Goal: Task Accomplishment & Management: Manage account settings

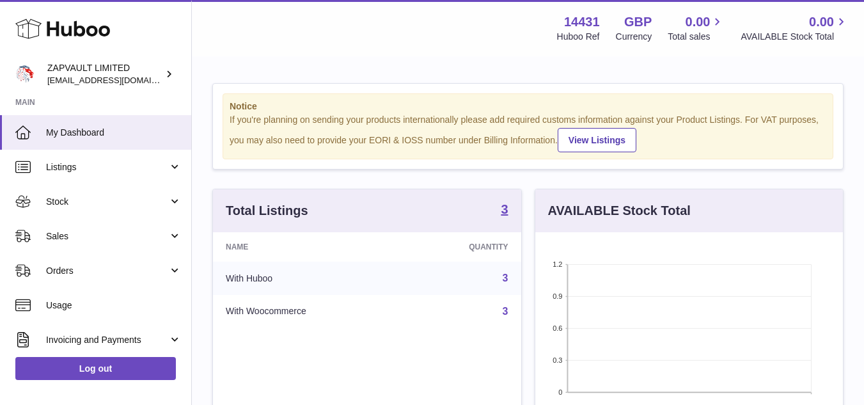
scroll to position [200, 308]
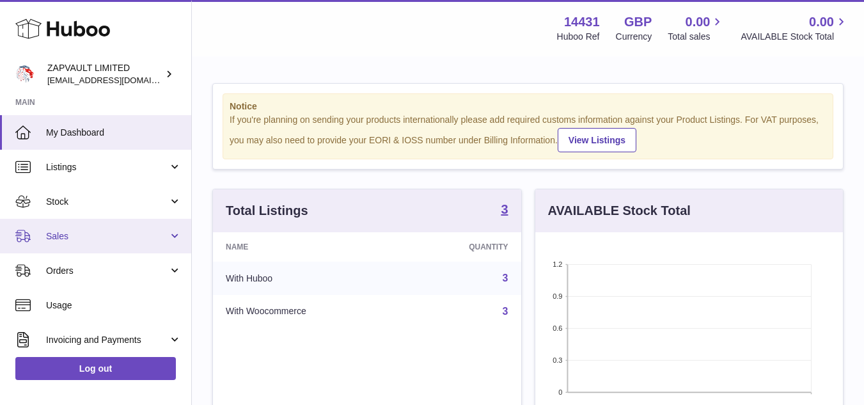
click at [43, 235] on link "Sales" at bounding box center [95, 236] width 191 height 35
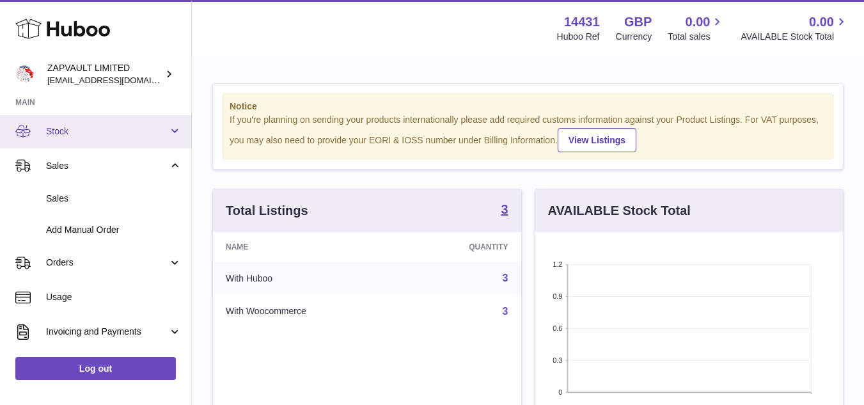
scroll to position [79, 0]
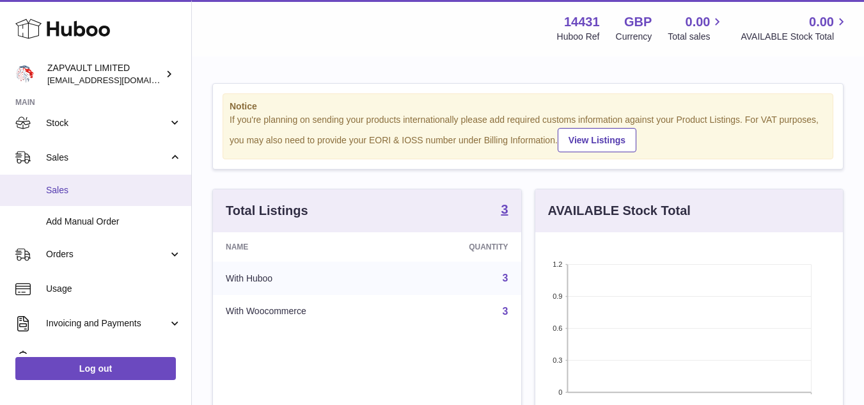
click at [63, 195] on span "Sales" at bounding box center [114, 190] width 136 height 12
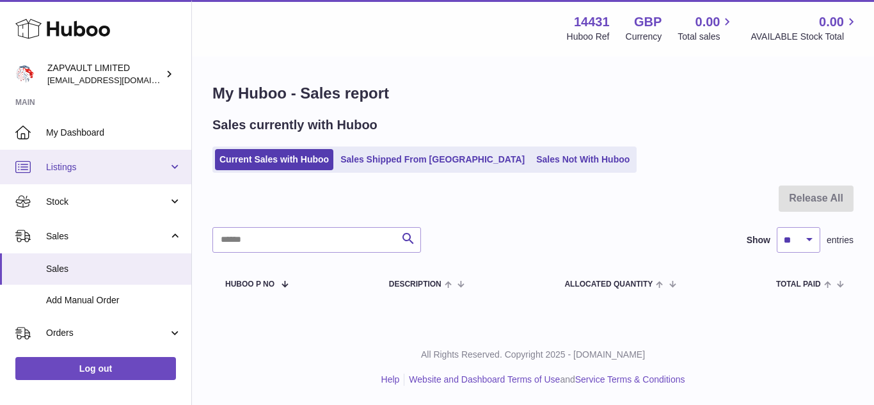
click at [84, 167] on span "Listings" at bounding box center [107, 167] width 122 height 12
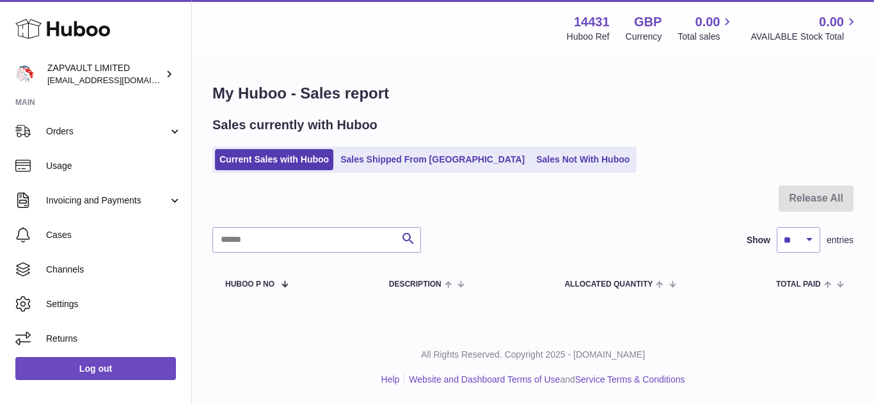
scroll to position [297, 0]
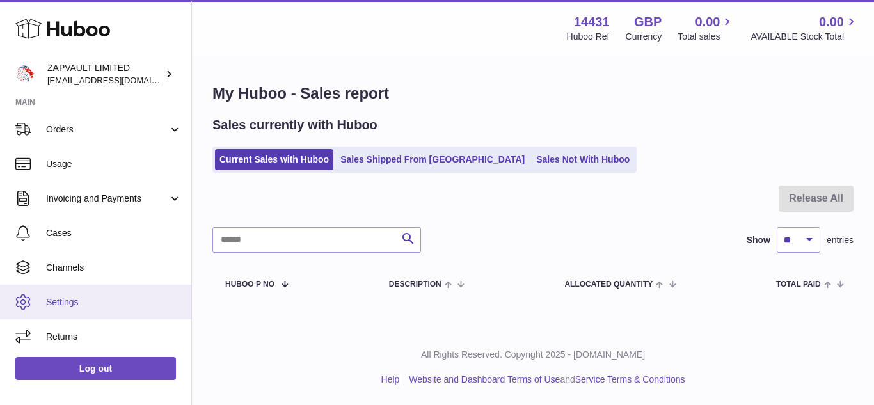
click at [59, 298] on span "Settings" at bounding box center [114, 302] width 136 height 12
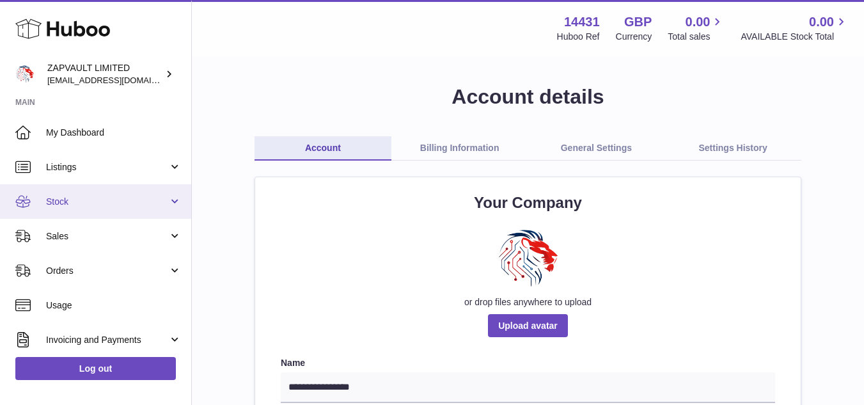
click at [112, 207] on span "Stock" at bounding box center [107, 202] width 122 height 12
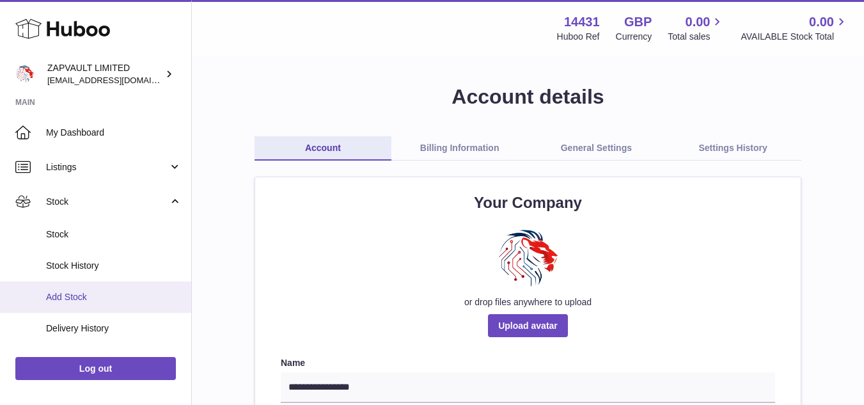
click at [54, 299] on span "Add Stock" at bounding box center [114, 297] width 136 height 12
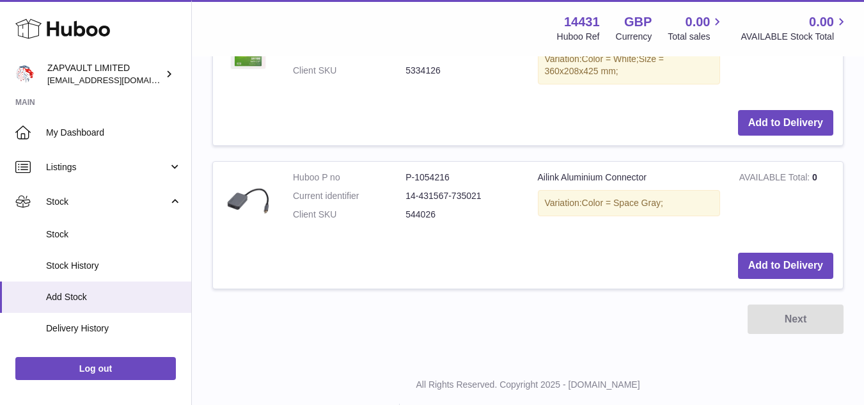
scroll to position [601, 0]
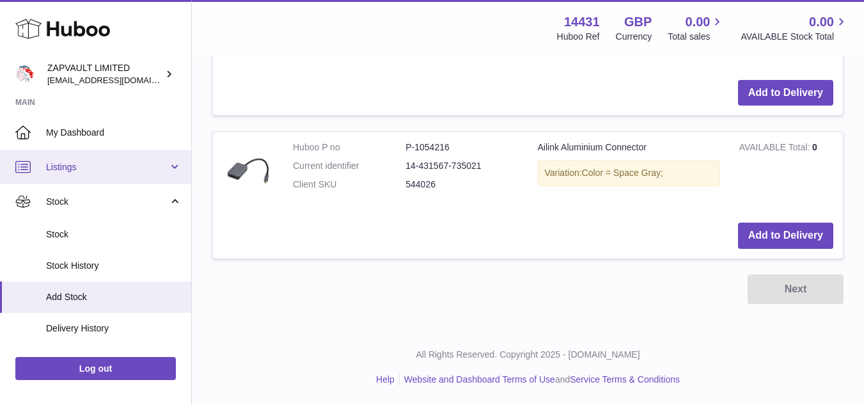
click at [68, 158] on link "Listings" at bounding box center [95, 167] width 191 height 35
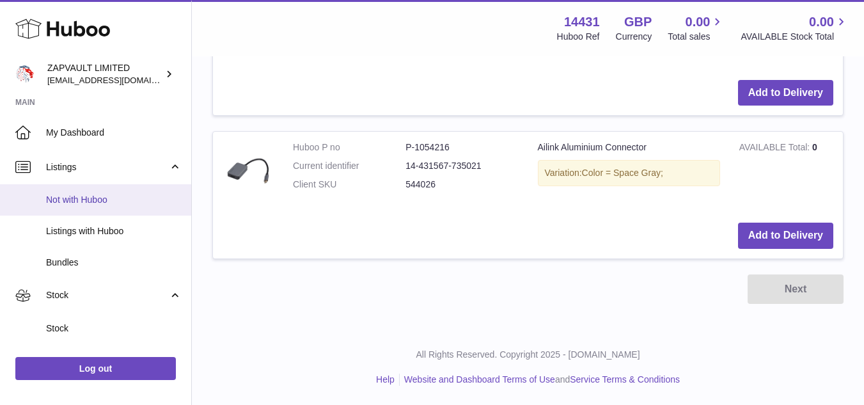
click at [79, 197] on span "Not with Huboo" at bounding box center [114, 200] width 136 height 12
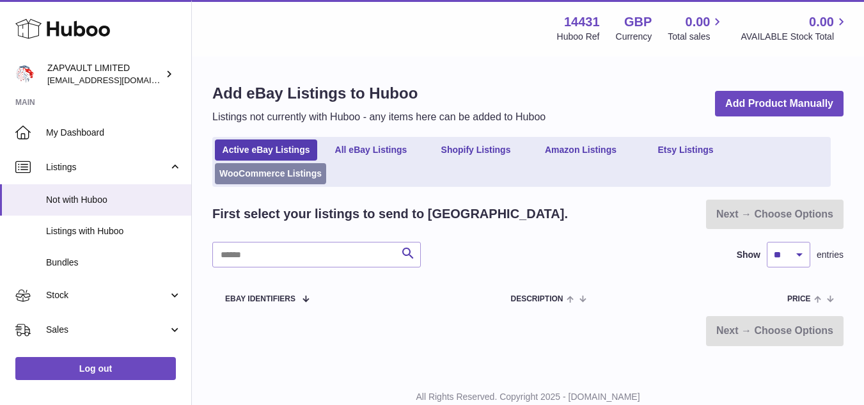
click at [288, 169] on link "WooCommerce Listings" at bounding box center [270, 173] width 111 height 21
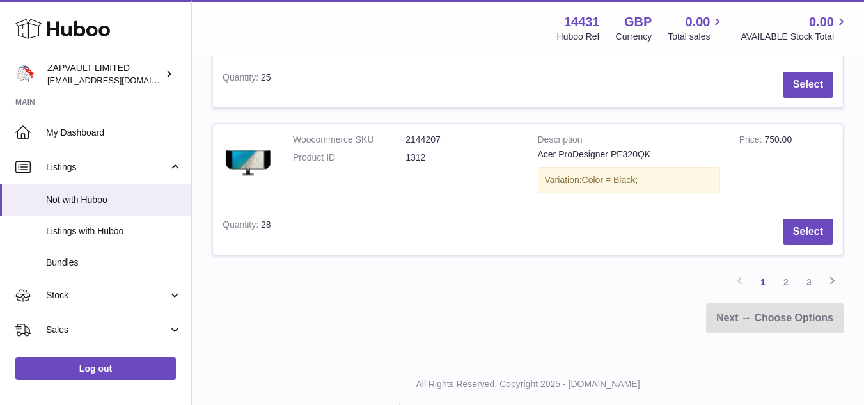
scroll to position [1578, 0]
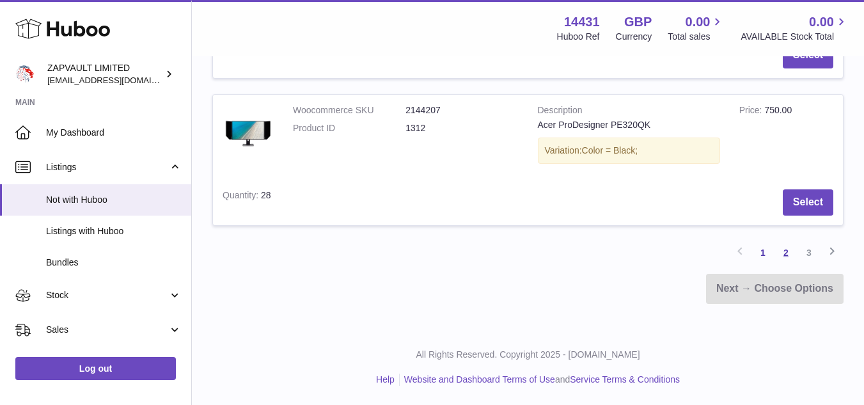
click at [789, 257] on link "2" at bounding box center [785, 252] width 23 height 23
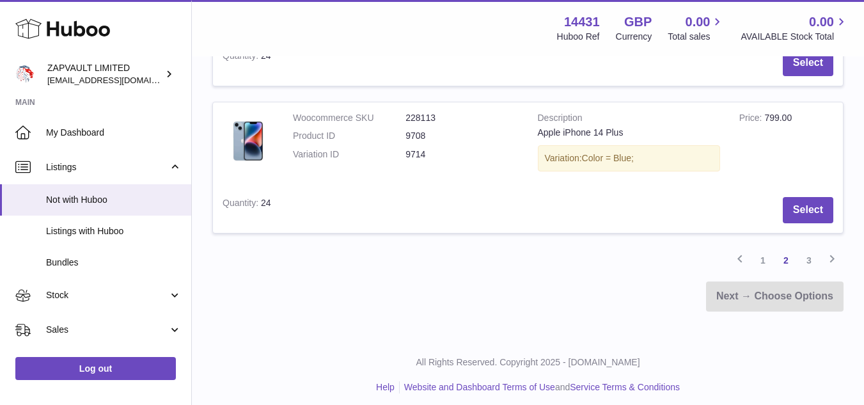
scroll to position [1578, 0]
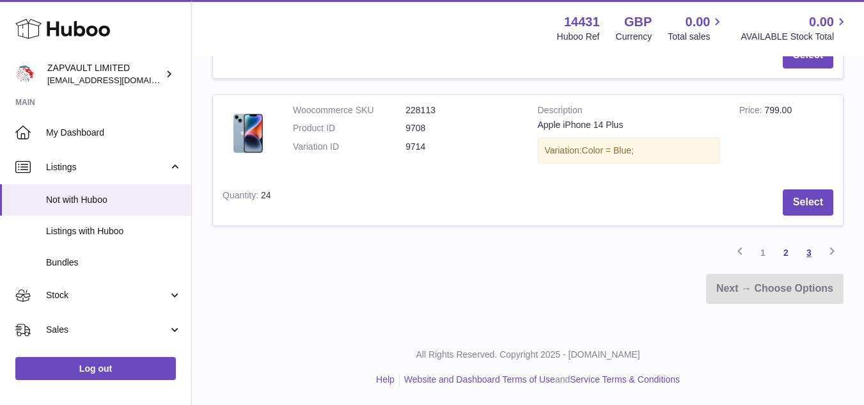
click at [808, 247] on link "3" at bounding box center [808, 252] width 23 height 23
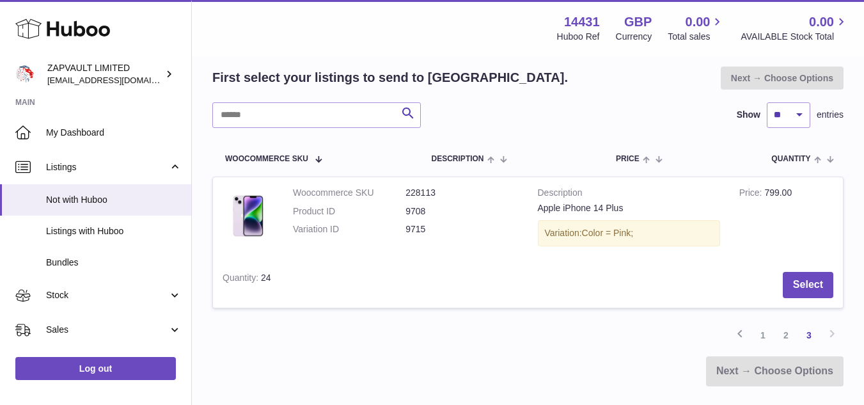
scroll to position [82, 0]
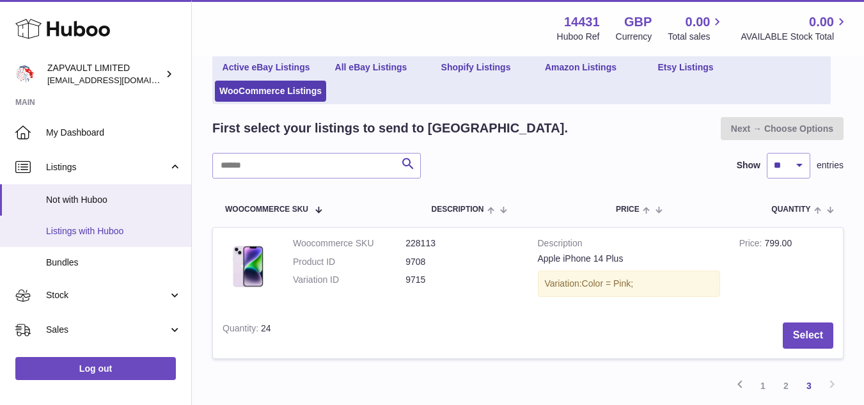
click at [91, 235] on span "Listings with Huboo" at bounding box center [114, 231] width 136 height 12
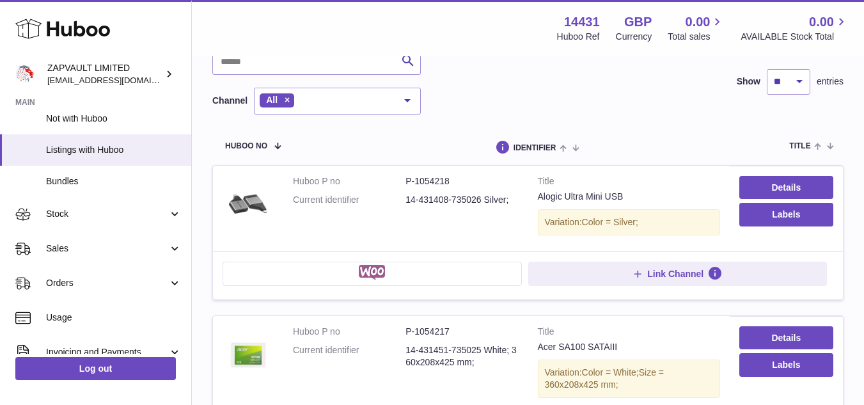
scroll to position [90, 0]
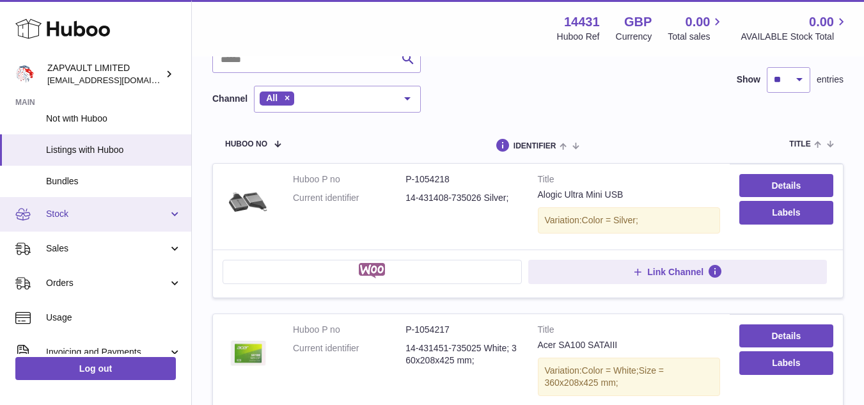
click at [119, 205] on link "Stock" at bounding box center [95, 214] width 191 height 35
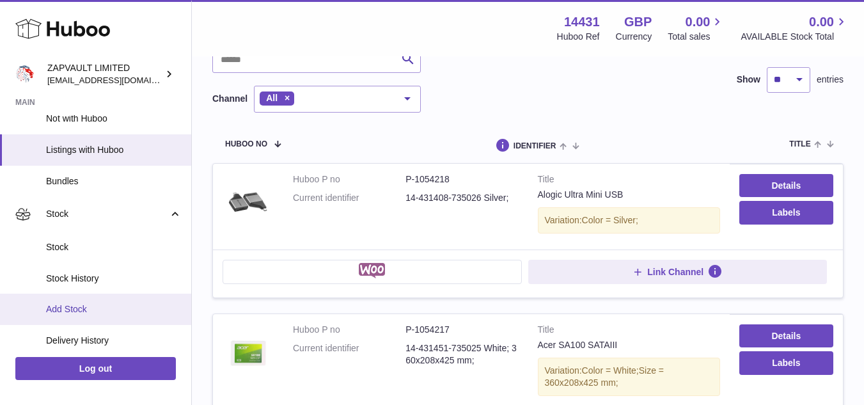
click at [78, 297] on link "Add Stock" at bounding box center [95, 309] width 191 height 31
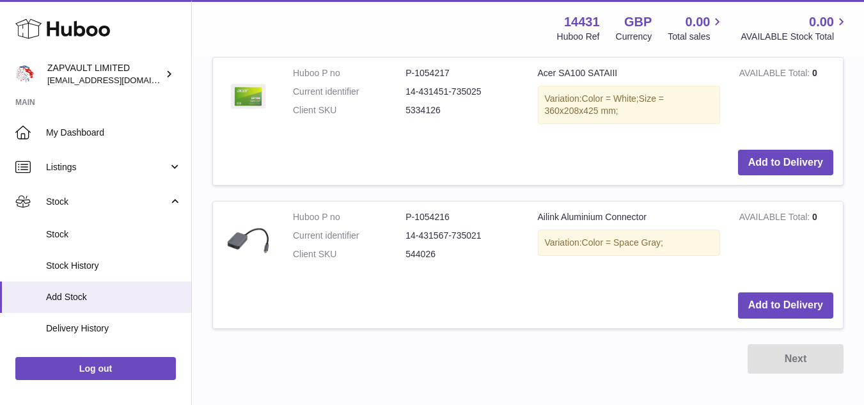
scroll to position [530, 0]
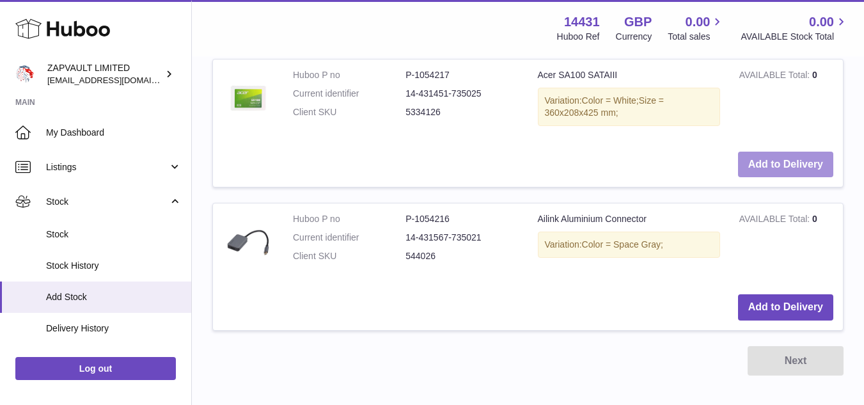
click at [765, 163] on button "Add to Delivery" at bounding box center [785, 165] width 95 height 26
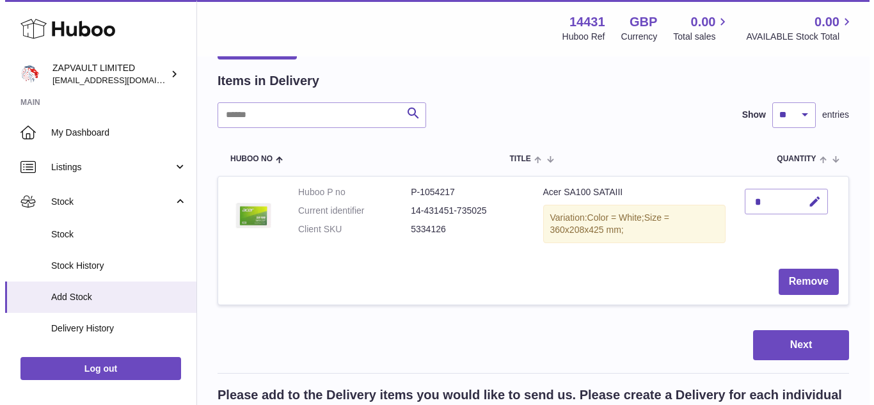
scroll to position [100, 0]
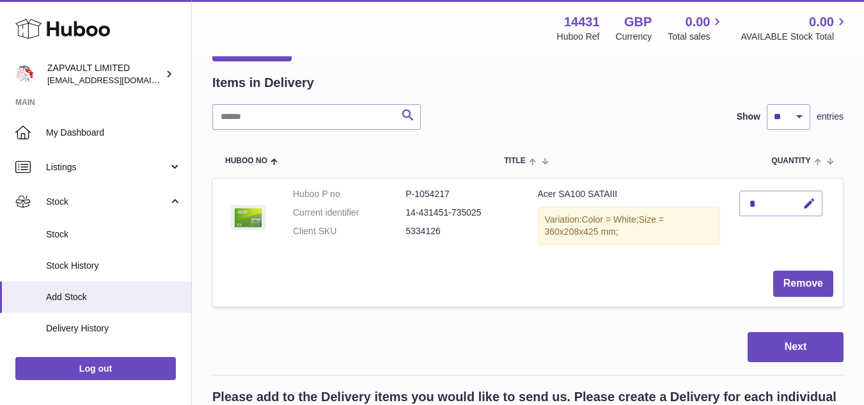
click at [754, 202] on div "*" at bounding box center [780, 204] width 83 height 26
drag, startPoint x: 757, startPoint y: 204, endPoint x: 747, endPoint y: 204, distance: 10.2
click at [747, 204] on div "*" at bounding box center [780, 204] width 83 height 26
click at [806, 203] on icon "button" at bounding box center [809, 203] width 13 height 13
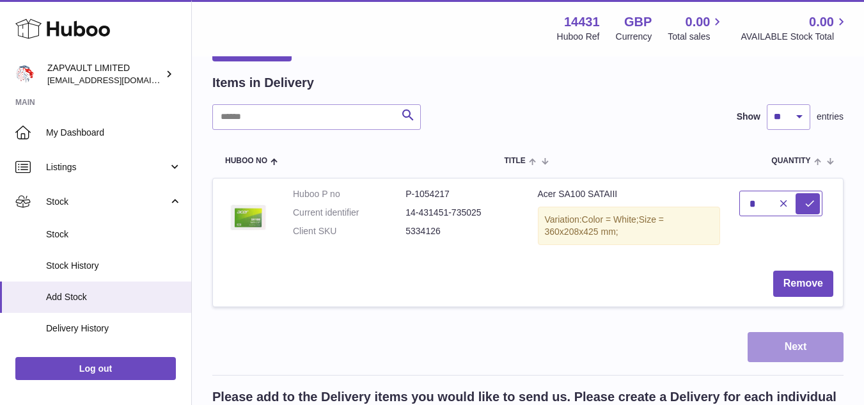
type input "*"
click at [789, 356] on button "Next" at bounding box center [796, 347] width 96 height 30
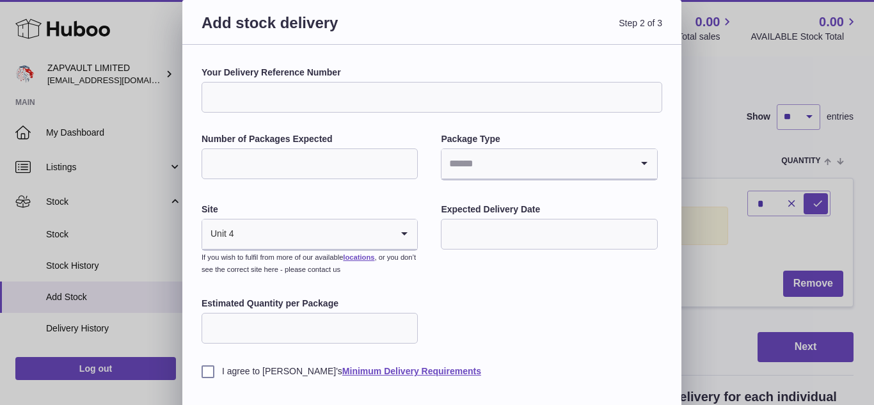
click at [328, 105] on input "Your Delivery Reference Number" at bounding box center [431, 97] width 460 height 31
click at [726, 286] on div "Add stock delivery Step 2 of 3 Your Delivery Reference Number Number of Package…" at bounding box center [437, 227] width 874 height 455
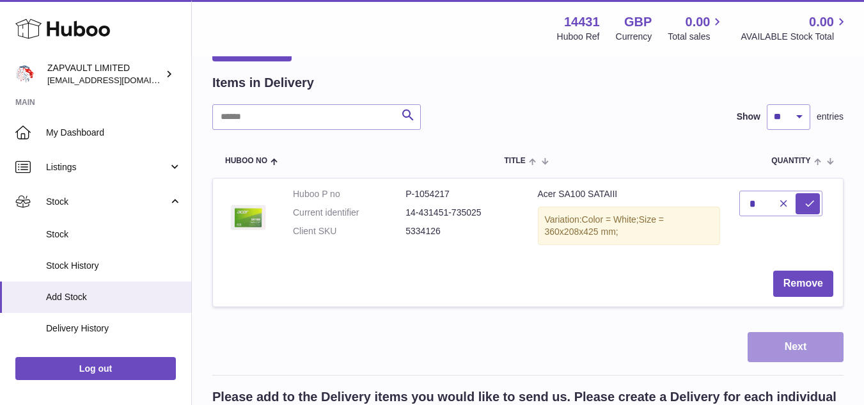
click at [764, 336] on button "Next" at bounding box center [796, 347] width 96 height 30
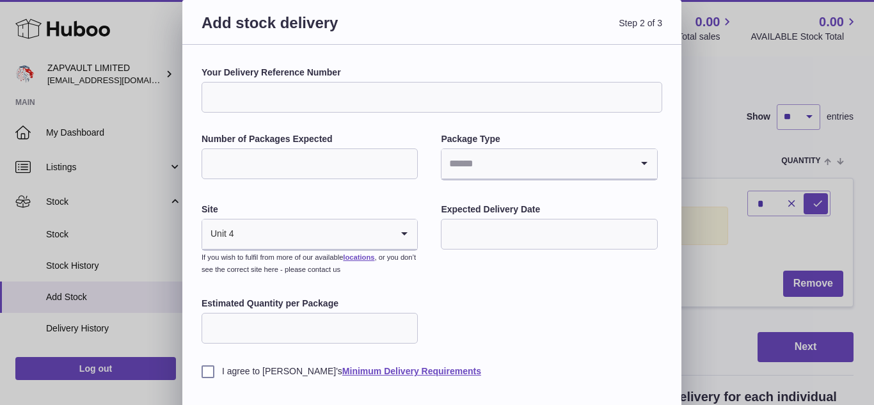
click at [373, 167] on input "Number of Packages Expected" at bounding box center [309, 163] width 216 height 31
type input "*"
click at [490, 170] on input "Search for option" at bounding box center [535, 163] width 189 height 29
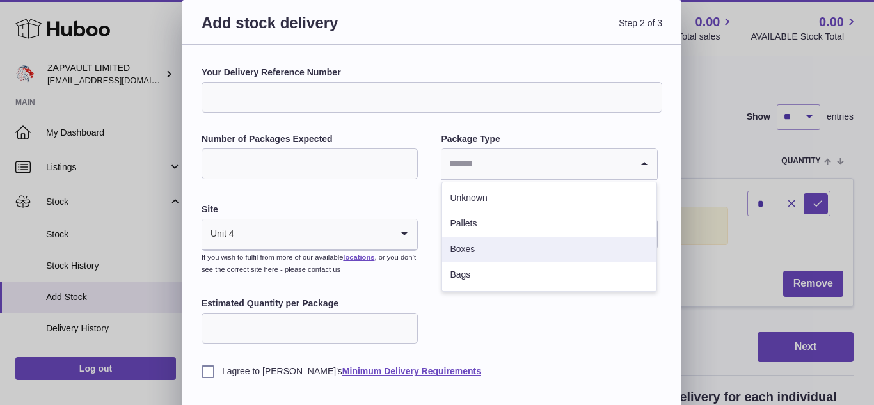
click at [473, 246] on li "Boxes" at bounding box center [549, 250] width 214 height 26
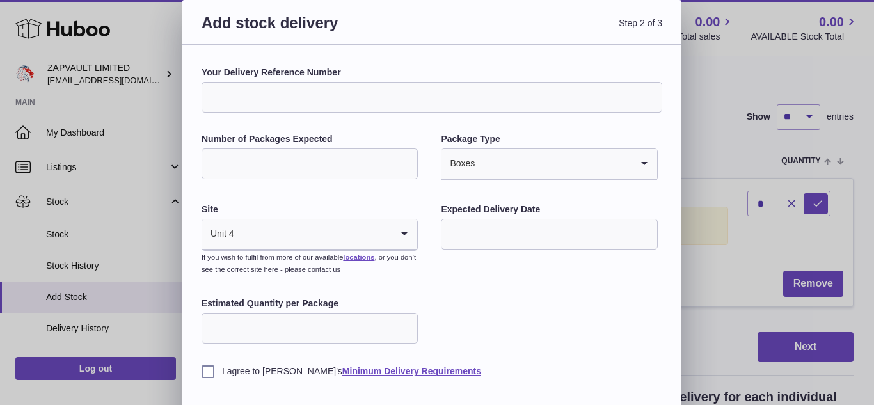
click at [386, 238] on div "Unit 4 Loading..." at bounding box center [309, 234] width 215 height 31
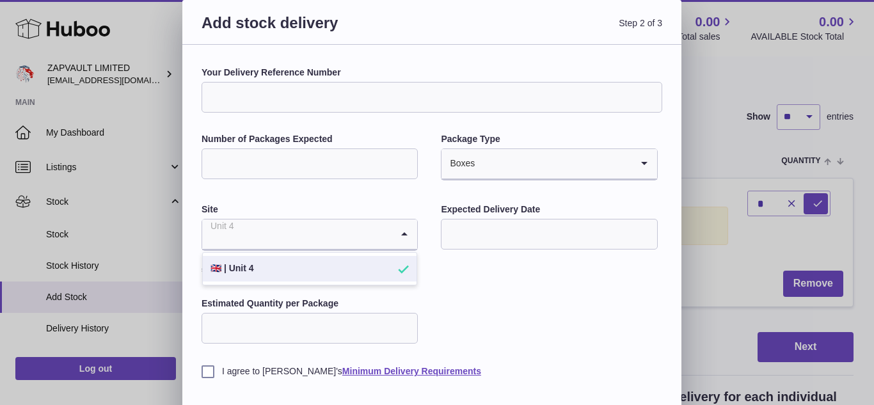
click at [356, 274] on li "🇬🇧 | Unit 4" at bounding box center [310, 269] width 214 height 26
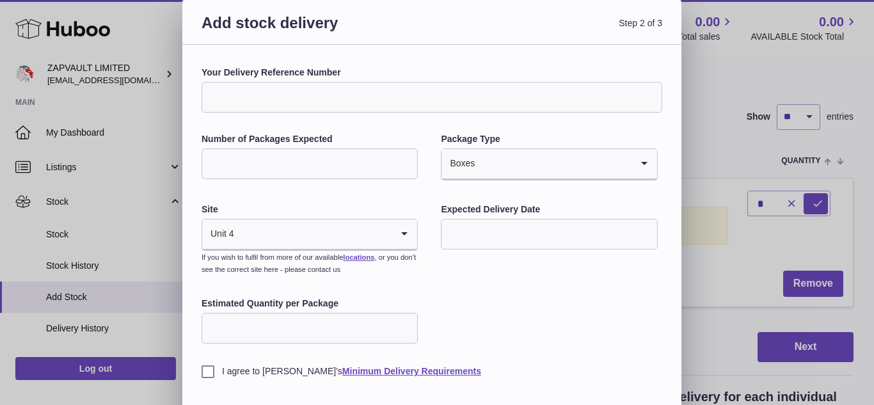
click at [478, 233] on input "text" at bounding box center [549, 234] width 216 height 31
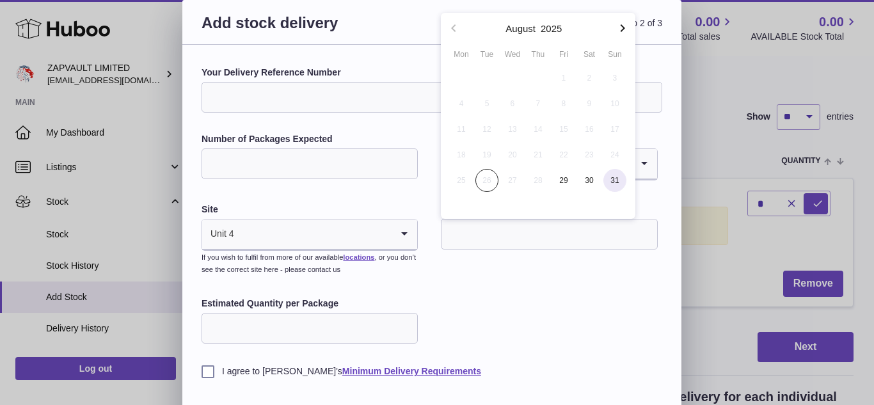
click at [603, 181] on span "31" at bounding box center [614, 180] width 23 height 23
type input "**********"
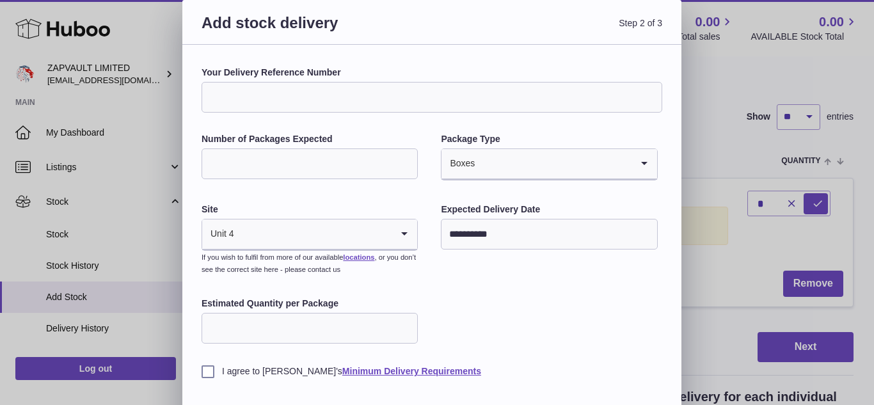
click at [329, 326] on input "Estimated Quantity per Package" at bounding box center [309, 328] width 216 height 31
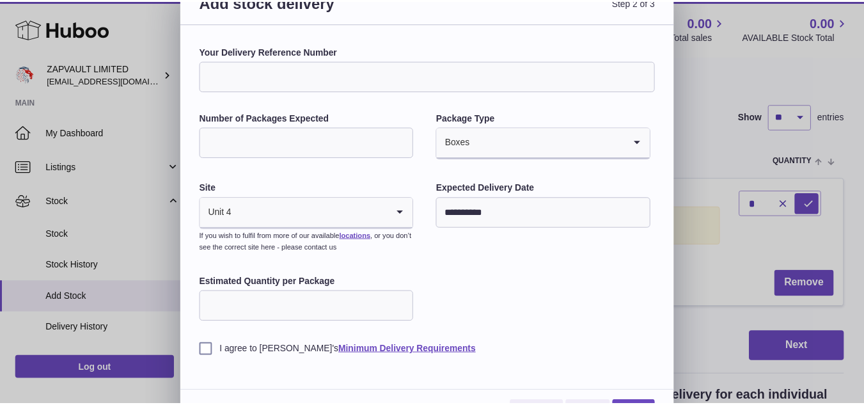
scroll to position [52, 0]
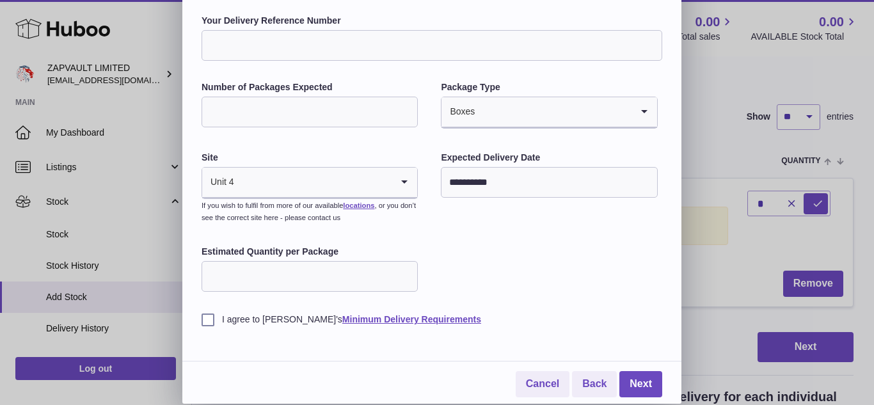
type input "*"
click at [205, 318] on label "I agree to Huboo's Minimum Delivery Requirements" at bounding box center [431, 319] width 460 height 12
click at [648, 390] on link "Next" at bounding box center [640, 384] width 43 height 26
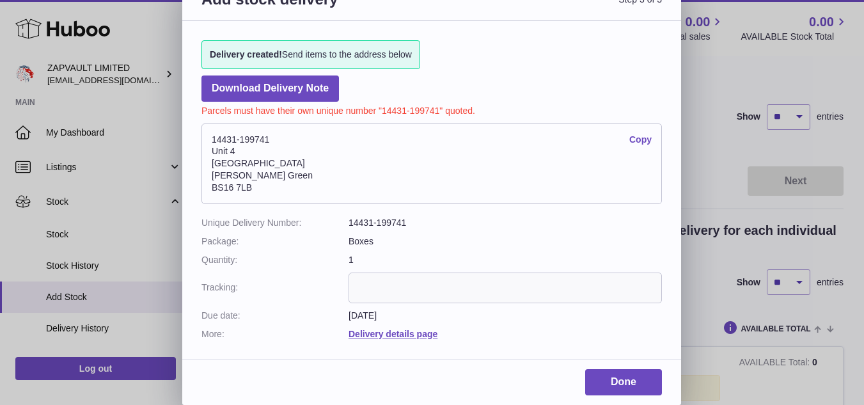
scroll to position [25, 0]
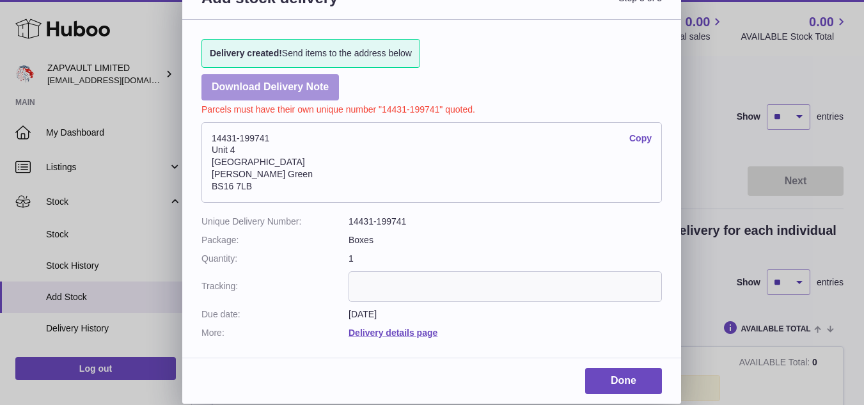
click at [253, 96] on link "Download Delivery Note" at bounding box center [269, 87] width 137 height 26
click at [372, 288] on input "text" at bounding box center [505, 286] width 313 height 31
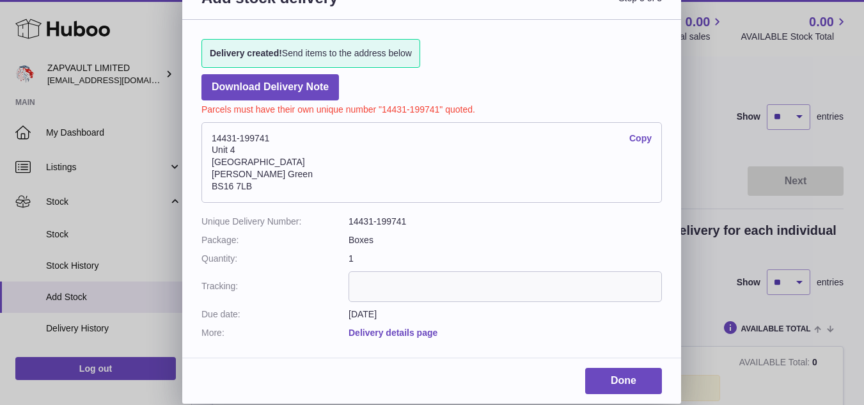
click at [377, 334] on link "Delivery details page" at bounding box center [393, 332] width 89 height 10
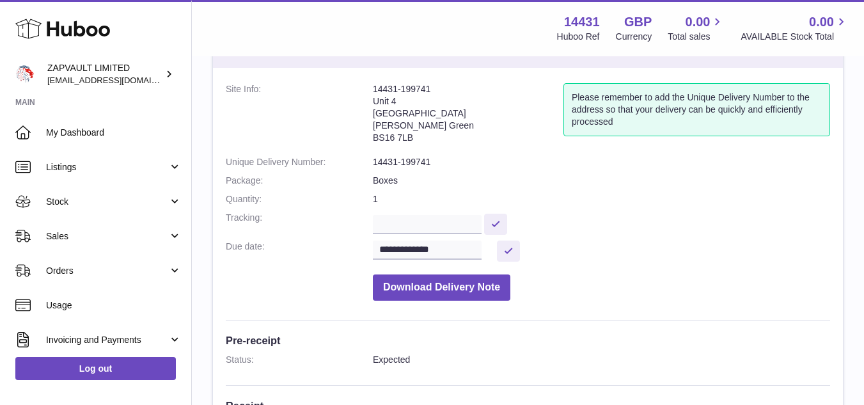
scroll to position [56, 0]
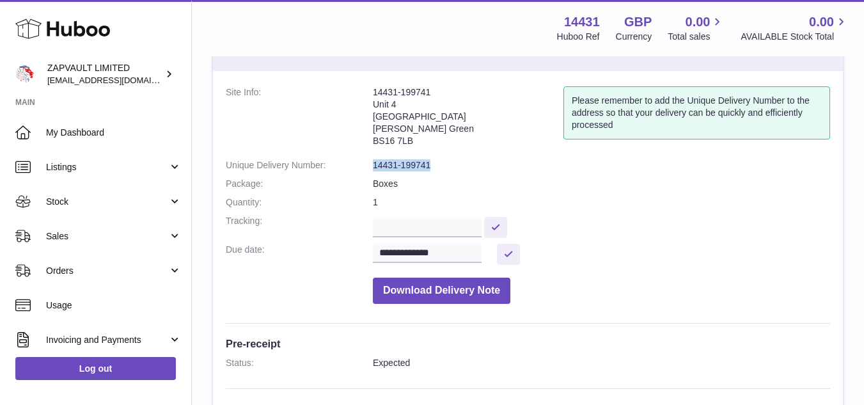
drag, startPoint x: 372, startPoint y: 166, endPoint x: 448, endPoint y: 164, distance: 75.5
click at [448, 164] on dl "**********" at bounding box center [528, 198] width 604 height 224
copy dl "14431-199741"
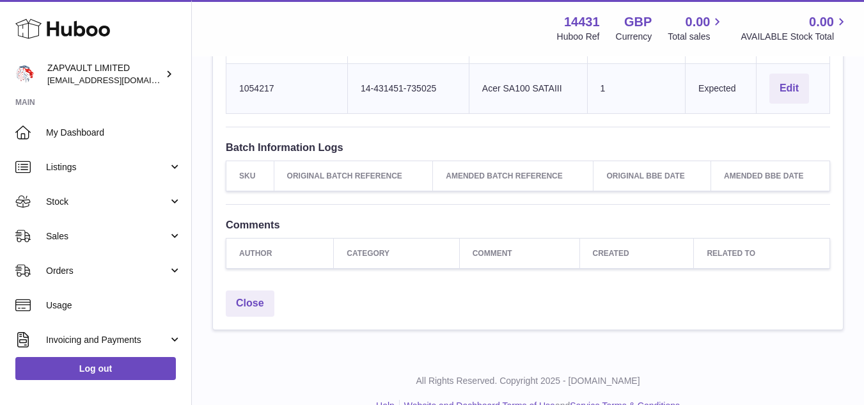
scroll to position [446, 0]
click at [788, 89] on button "Edit" at bounding box center [789, 87] width 40 height 30
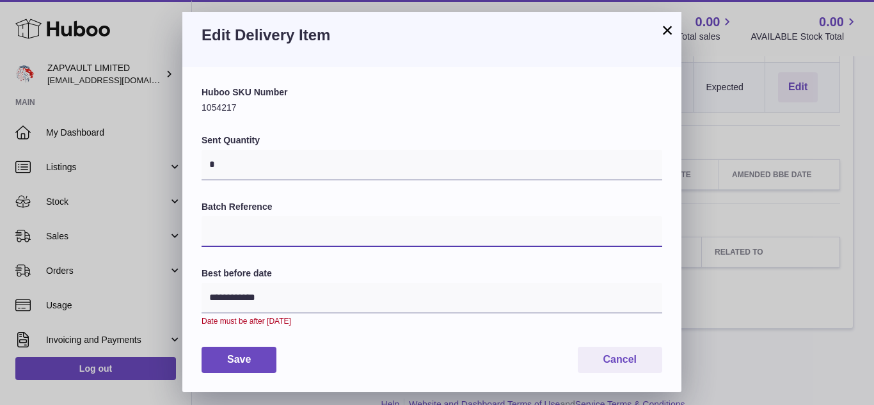
click at [272, 232] on input "Batch Reference" at bounding box center [431, 231] width 460 height 31
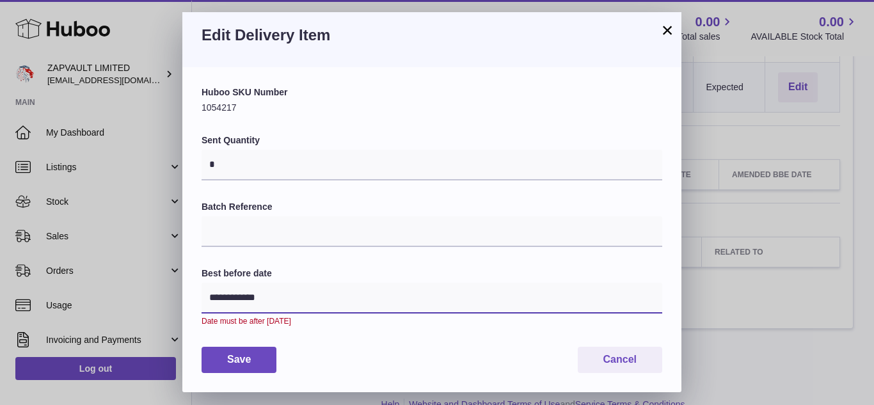
click at [267, 296] on input "**********" at bounding box center [431, 298] width 460 height 31
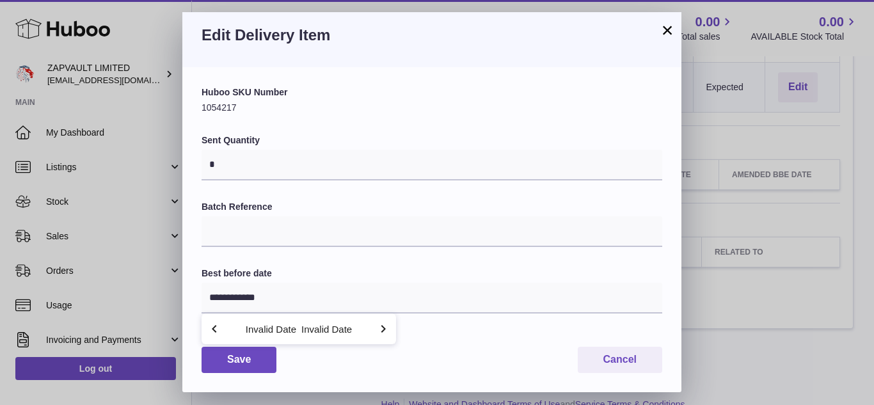
click at [365, 212] on label "Batch Reference" at bounding box center [431, 207] width 460 height 12
click at [365, 216] on input "Batch Reference" at bounding box center [431, 231] width 460 height 31
click at [665, 31] on button "×" at bounding box center [666, 29] width 15 height 15
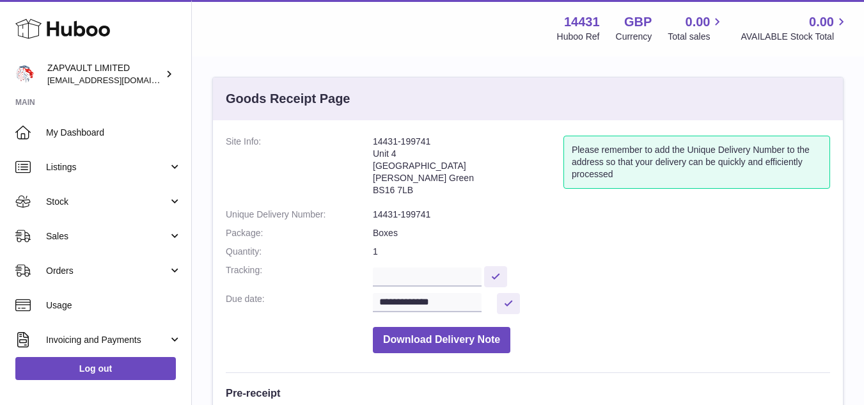
scroll to position [0, 0]
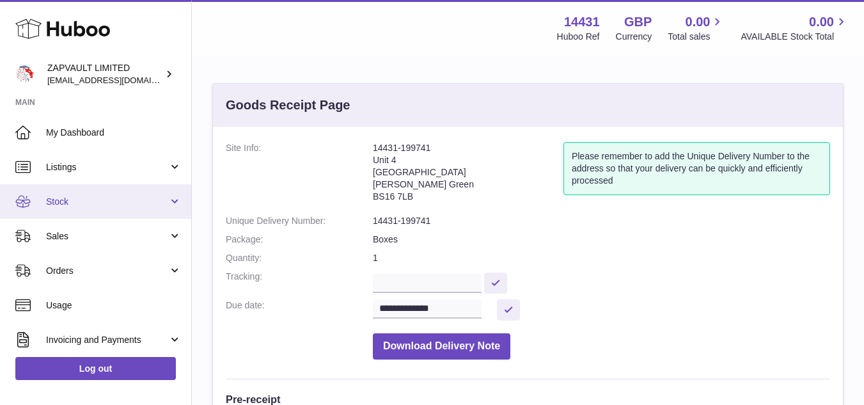
click at [68, 200] on span "Stock" at bounding box center [107, 202] width 122 height 12
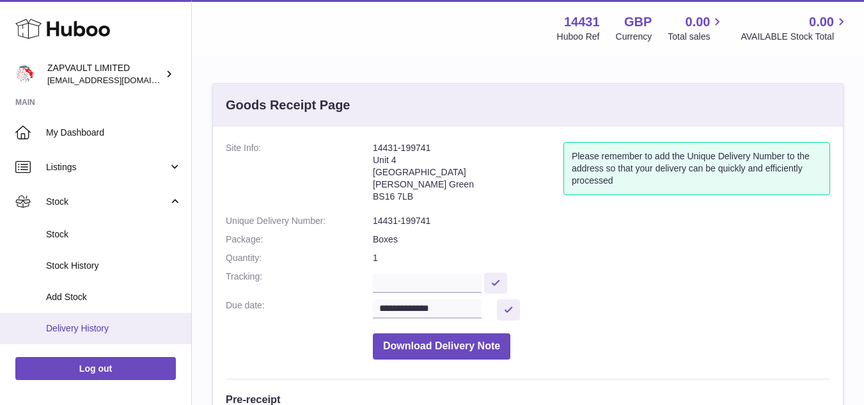
click at [59, 317] on link "Delivery History" at bounding box center [95, 328] width 191 height 31
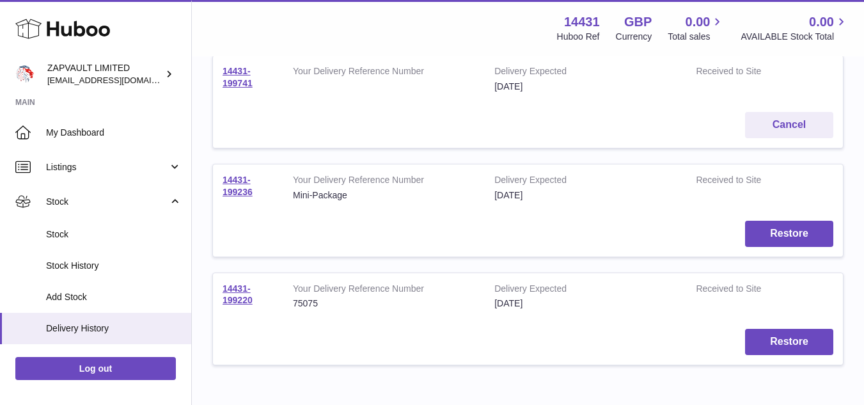
scroll to position [96, 0]
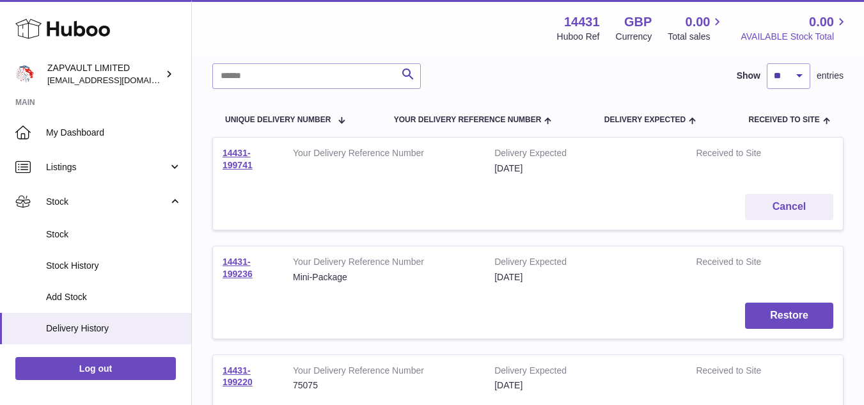
click at [826, 31] on span "AVAILABLE Stock Total" at bounding box center [795, 37] width 108 height 12
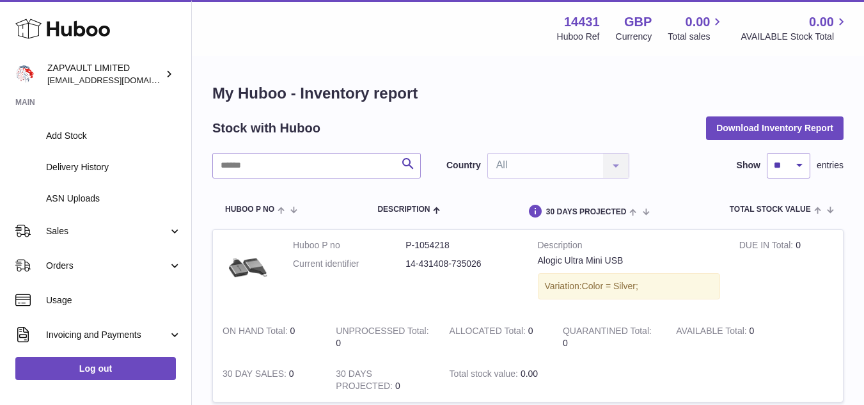
scroll to position [239, 0]
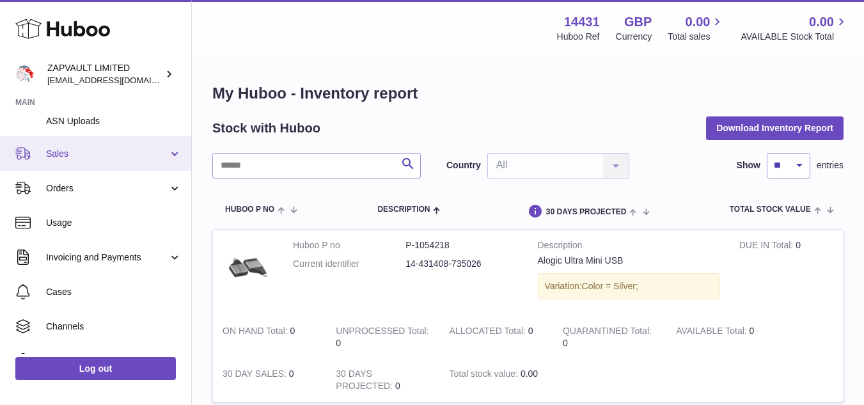
click at [84, 166] on link "Sales" at bounding box center [95, 153] width 191 height 35
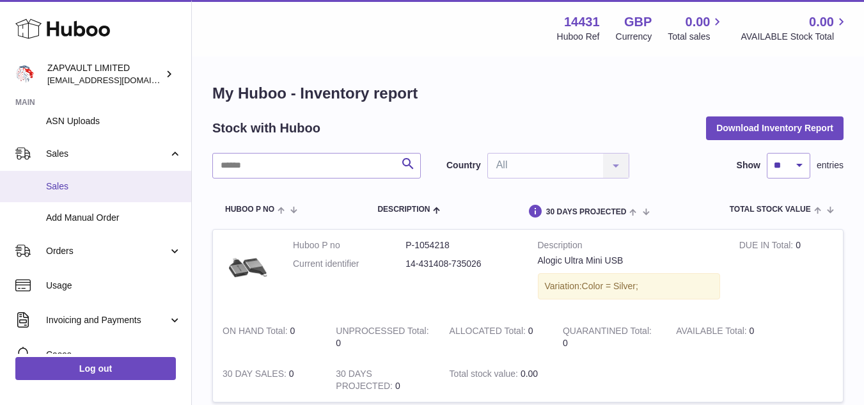
click at [82, 192] on span "Sales" at bounding box center [114, 186] width 136 height 12
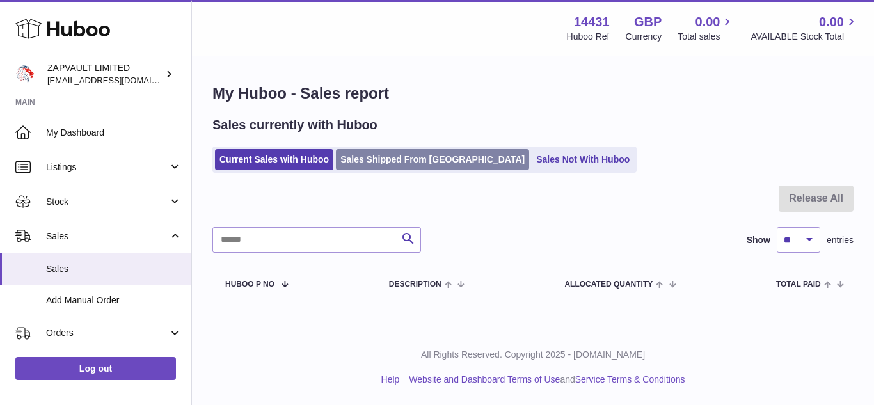
click at [371, 153] on link "Sales Shipped From [GEOGRAPHIC_DATA]" at bounding box center [432, 159] width 193 height 21
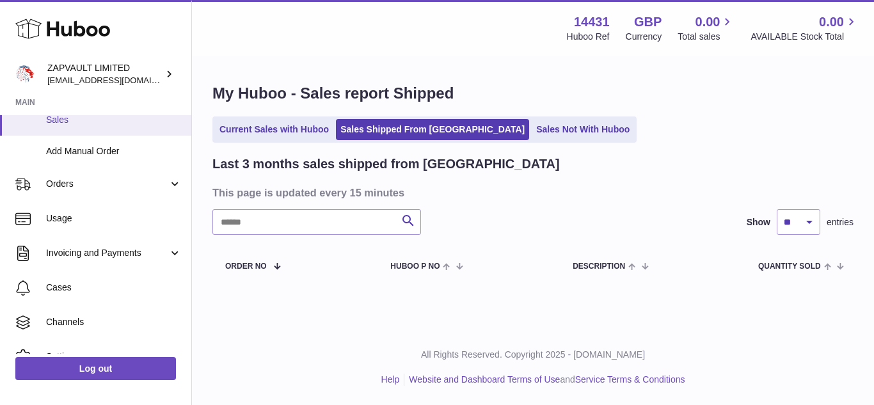
scroll to position [150, 0]
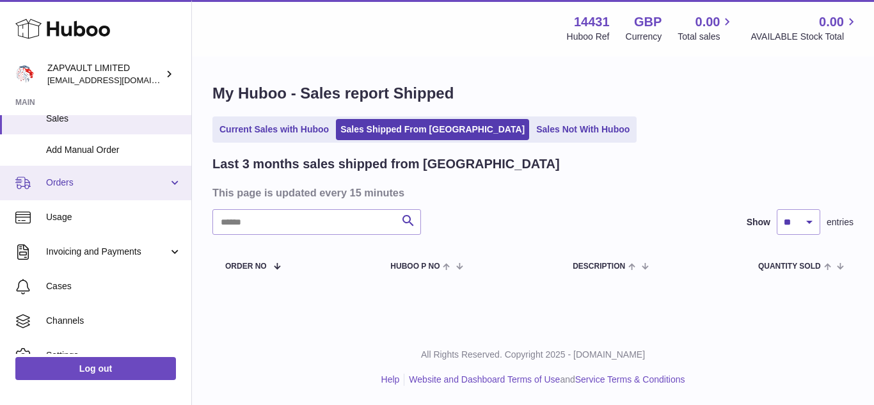
click at [129, 177] on span "Orders" at bounding box center [107, 183] width 122 height 12
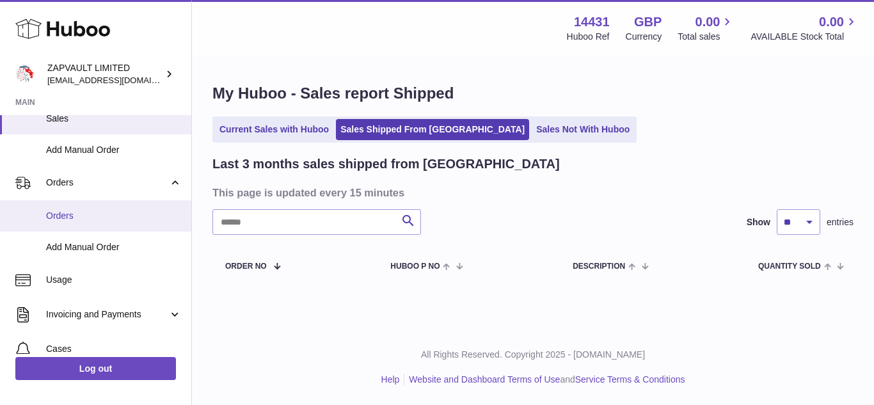
click at [88, 210] on span "Orders" at bounding box center [114, 216] width 136 height 12
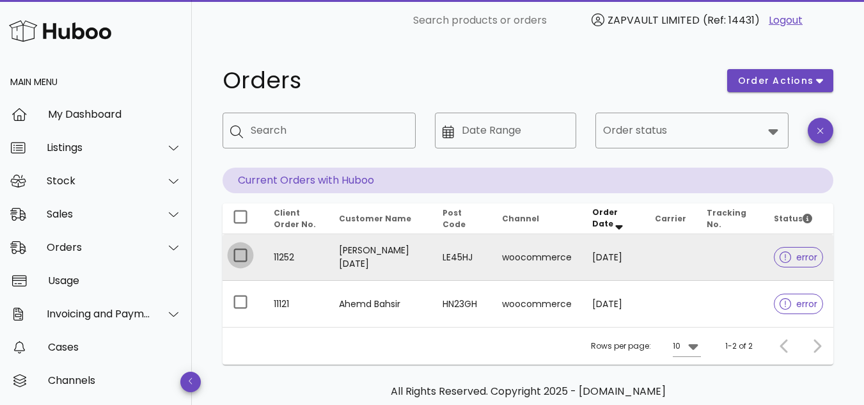
click at [242, 253] on div at bounding box center [241, 255] width 22 height 22
click at [422, 265] on td "Haris Raja" at bounding box center [381, 257] width 104 height 47
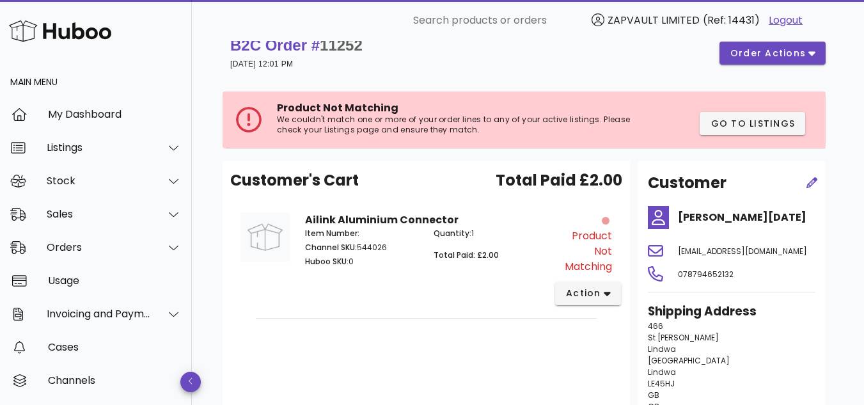
scroll to position [26, 0]
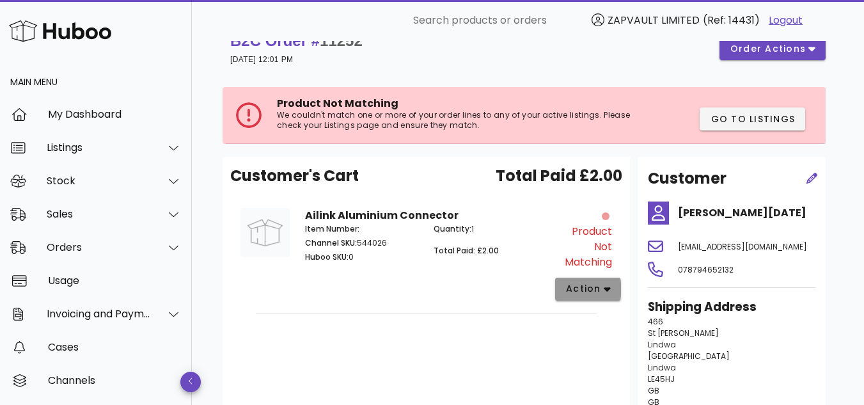
click at [585, 288] on span "action" at bounding box center [583, 288] width 36 height 13
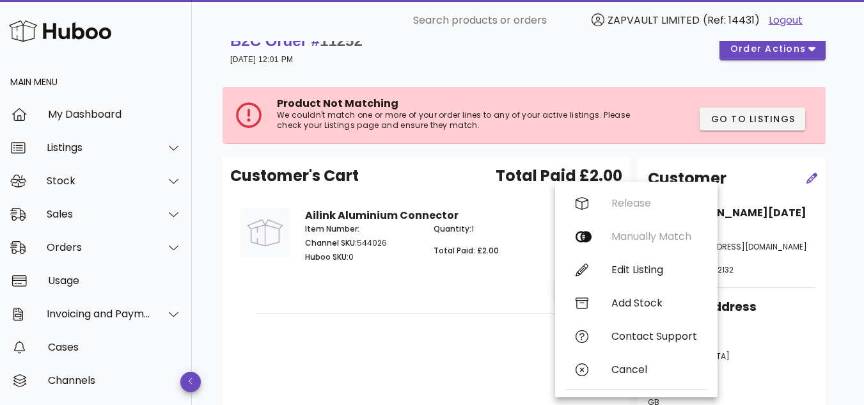
scroll to position [0, 0]
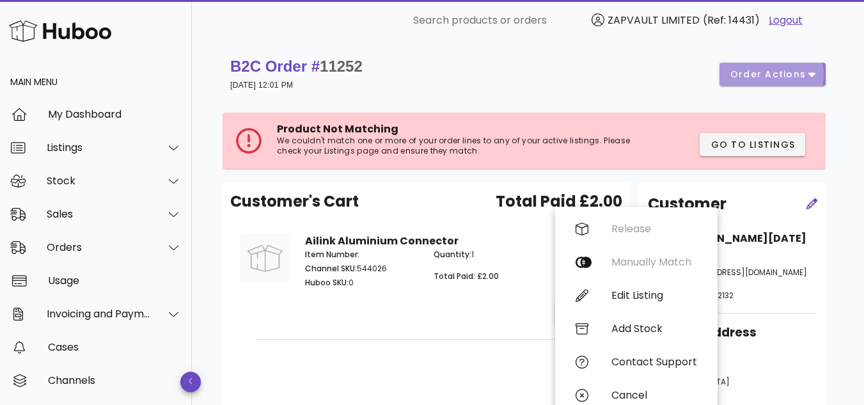
click at [802, 65] on button "order actions" at bounding box center [772, 74] width 106 height 23
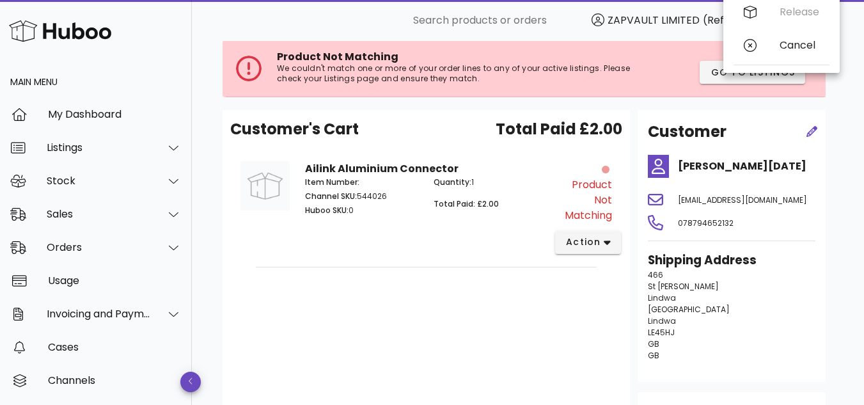
scroll to position [97, 0]
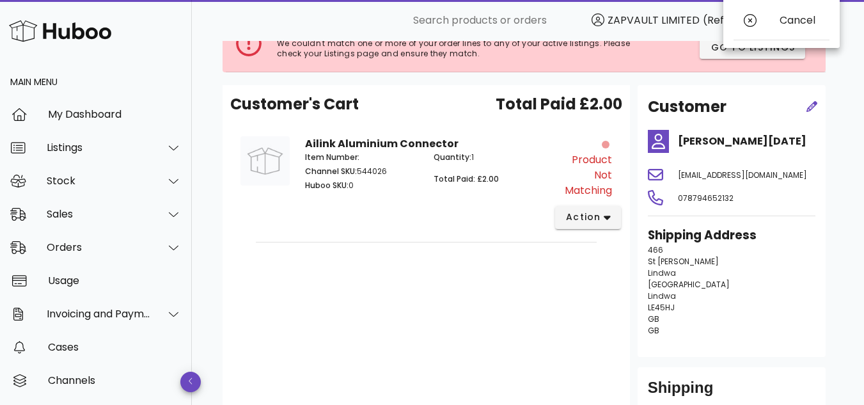
click at [519, 264] on div "Customer's Cart Total Paid £2.00 Ailink Aluminium Connector Item Number: Channe…" at bounding box center [426, 264] width 407 height 359
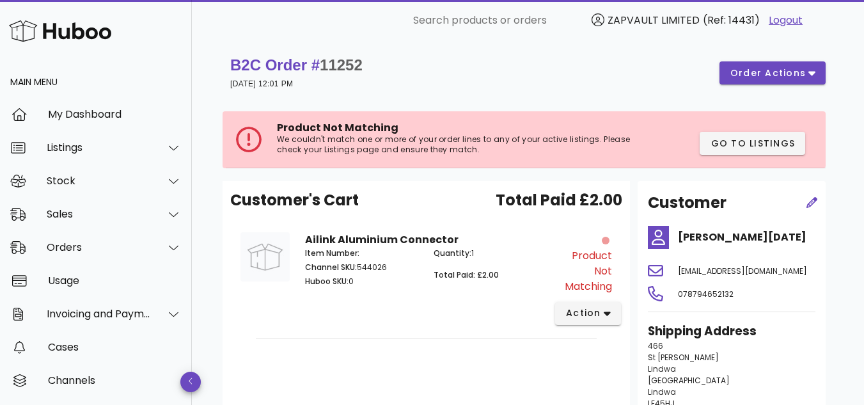
scroll to position [0, 0]
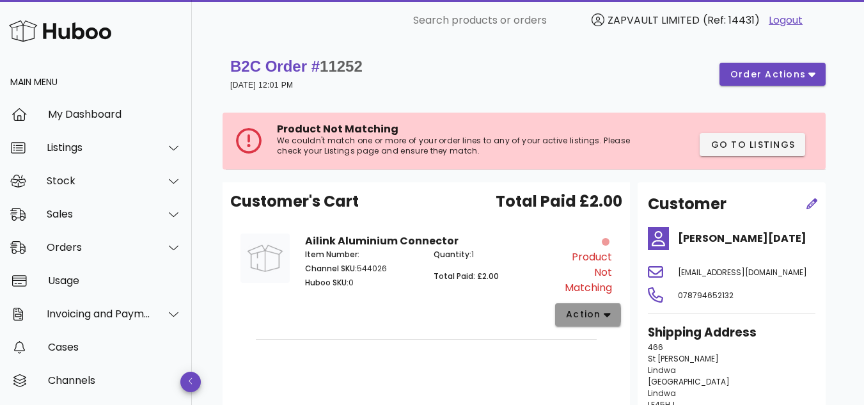
click at [604, 309] on icon "button" at bounding box center [607, 315] width 7 height 12
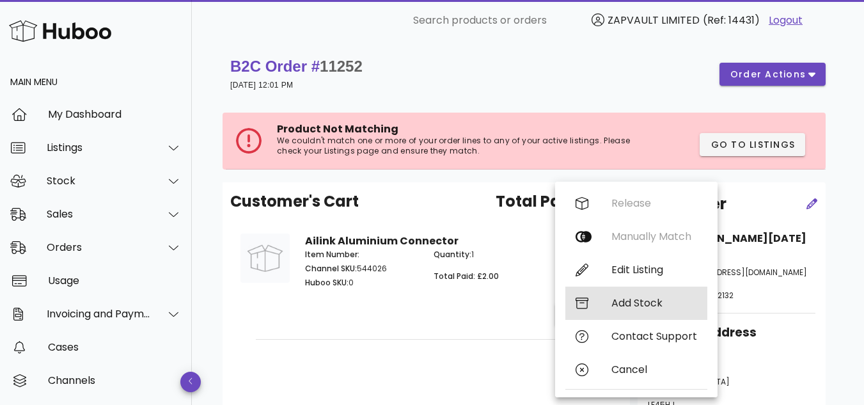
click at [610, 308] on div "Add Stock" at bounding box center [636, 302] width 142 height 33
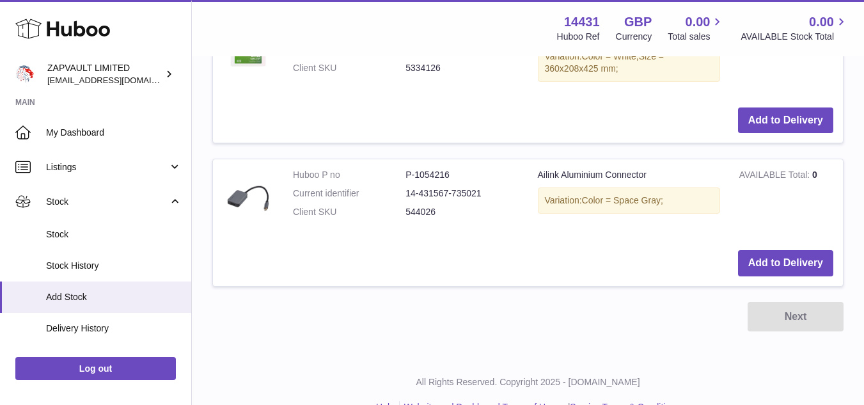
scroll to position [601, 0]
